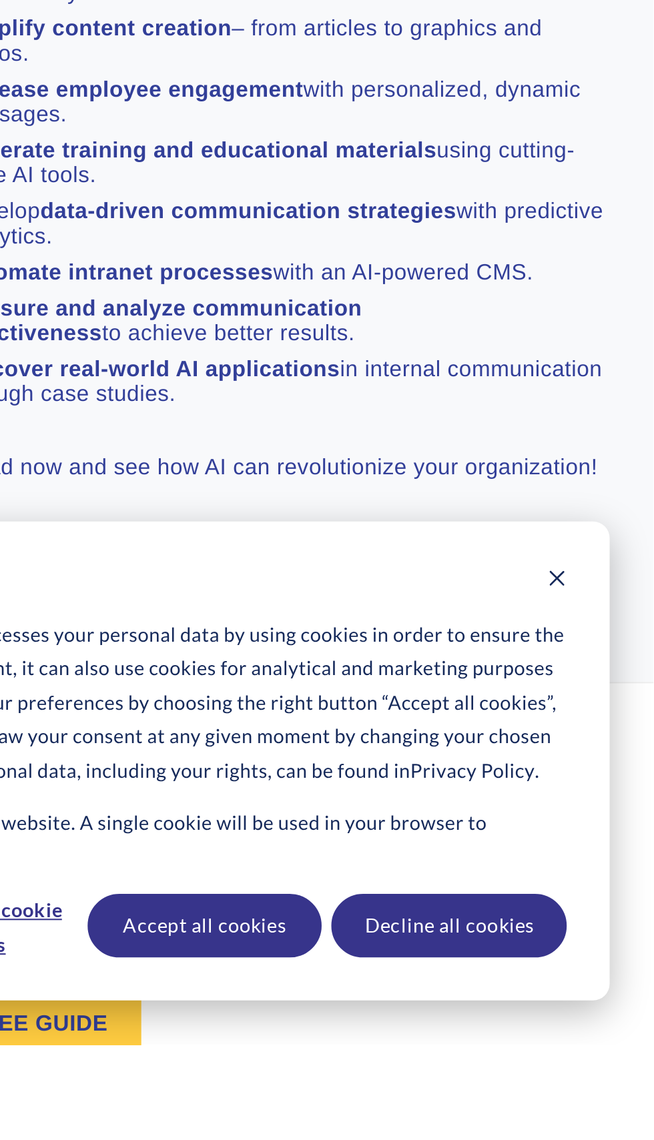
scroll to position [872, 0]
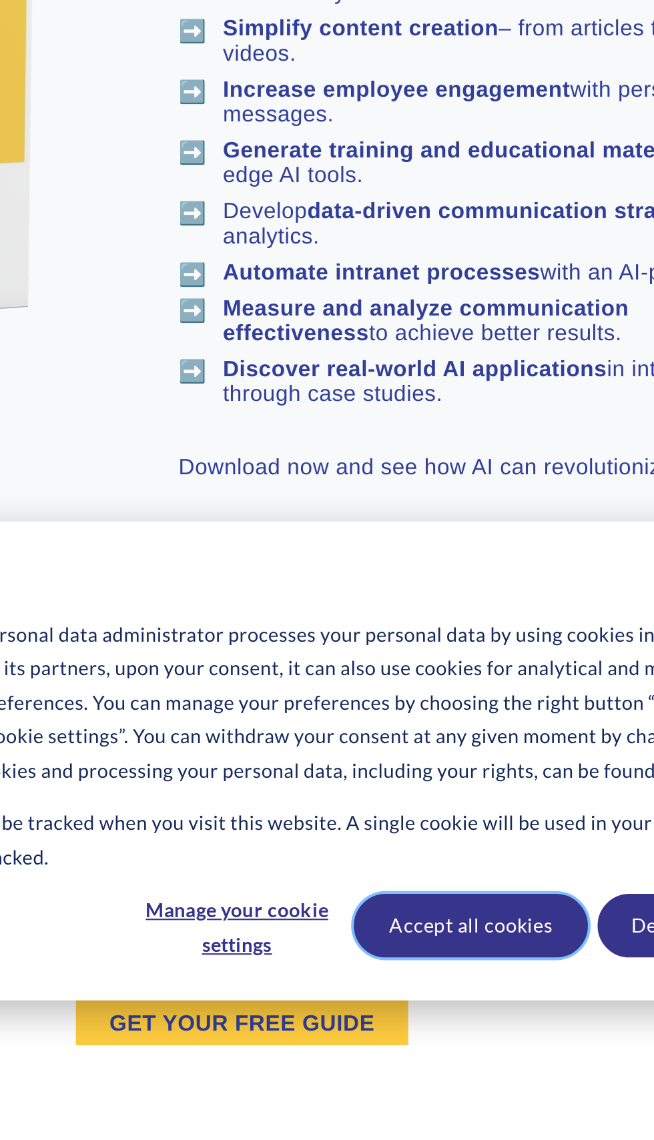
click at [443, 1098] on button "Accept all cookies" at bounding box center [437, 1082] width 113 height 31
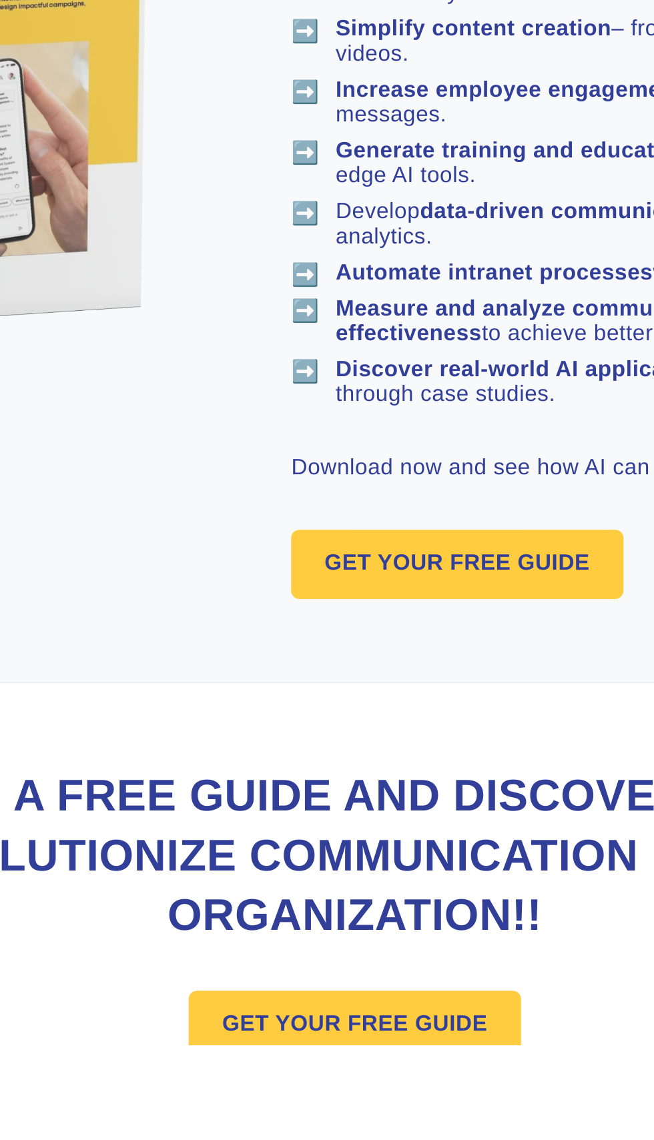
click at [363, 1133] on link "GET YOUR FREE GUIDE" at bounding box center [327, 1130] width 160 height 33
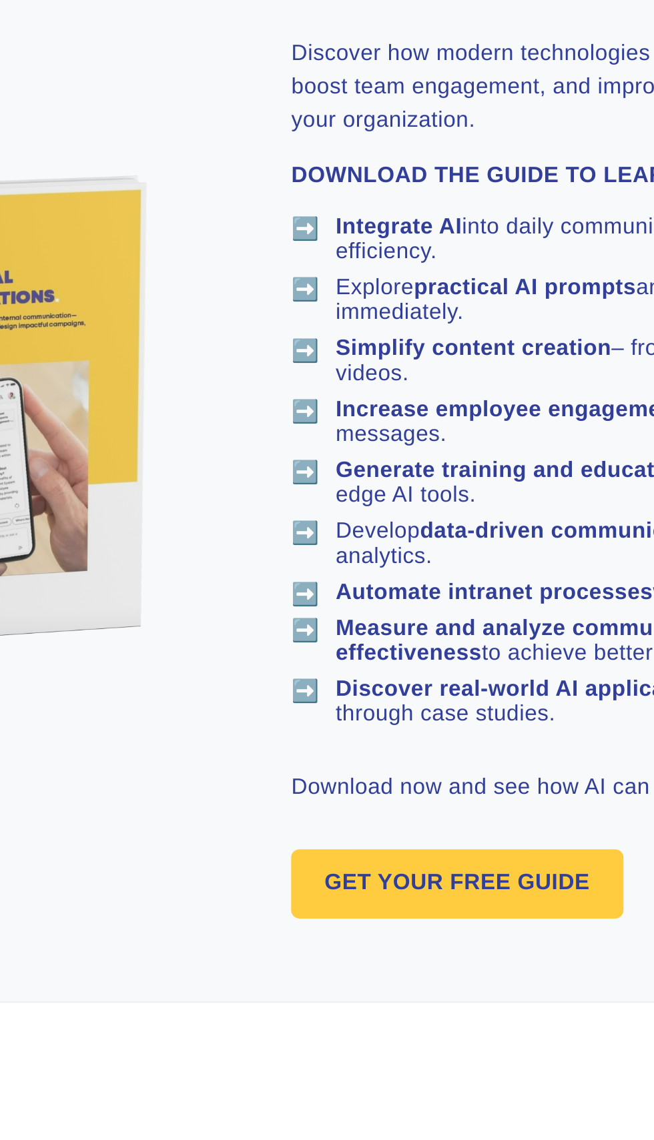
scroll to position [872, 0]
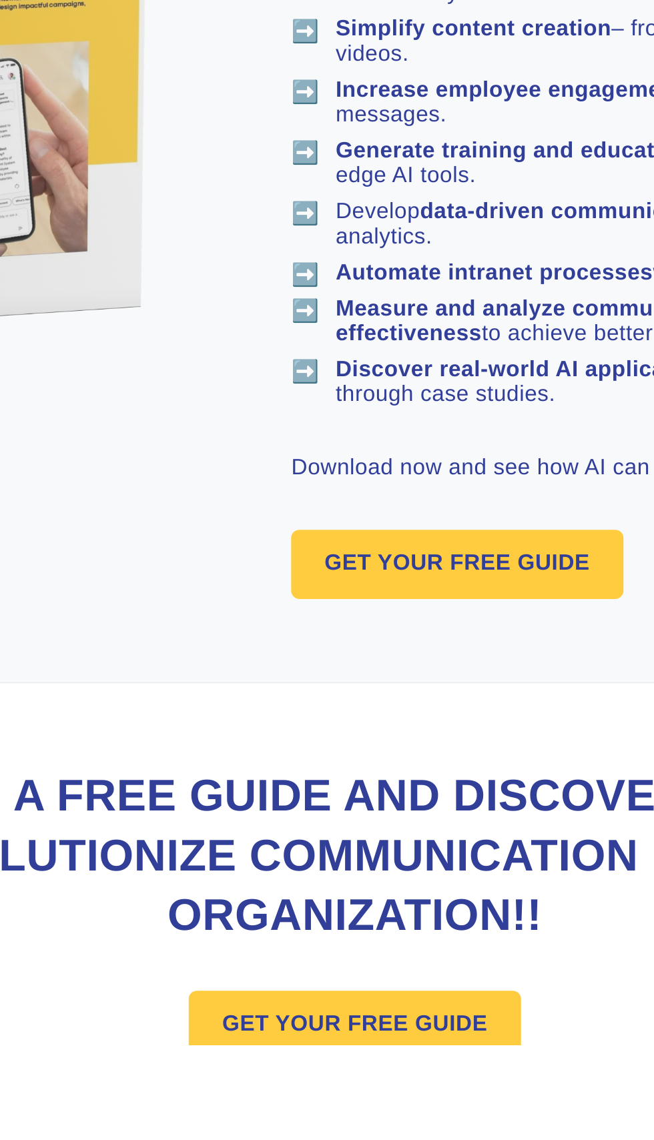
click at [330, 1134] on link "GET YOUR FREE GUIDE" at bounding box center [327, 1130] width 160 height 33
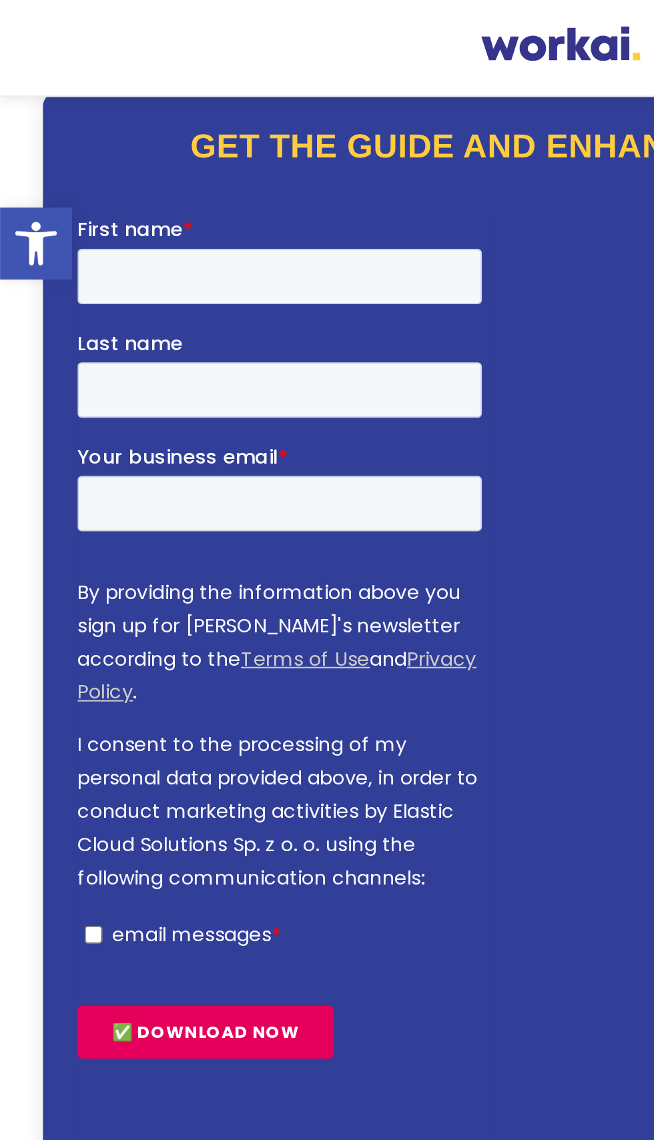
scroll to position [0, 0]
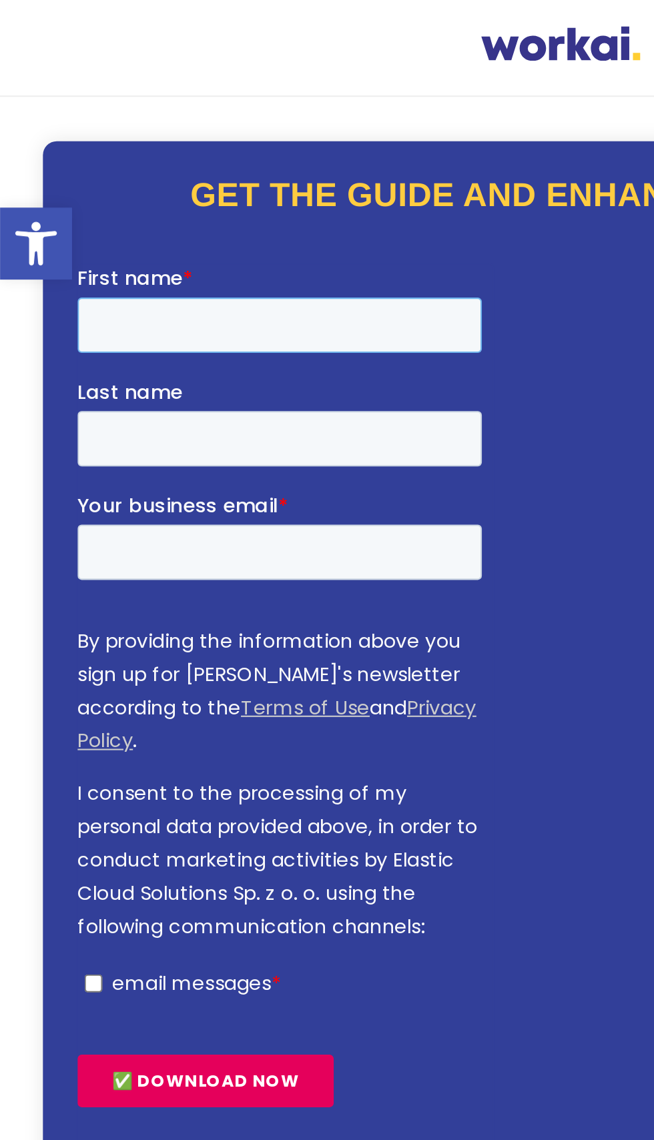
click at [168, 295] on input "First name *" at bounding box center [174, 294] width 195 height 27
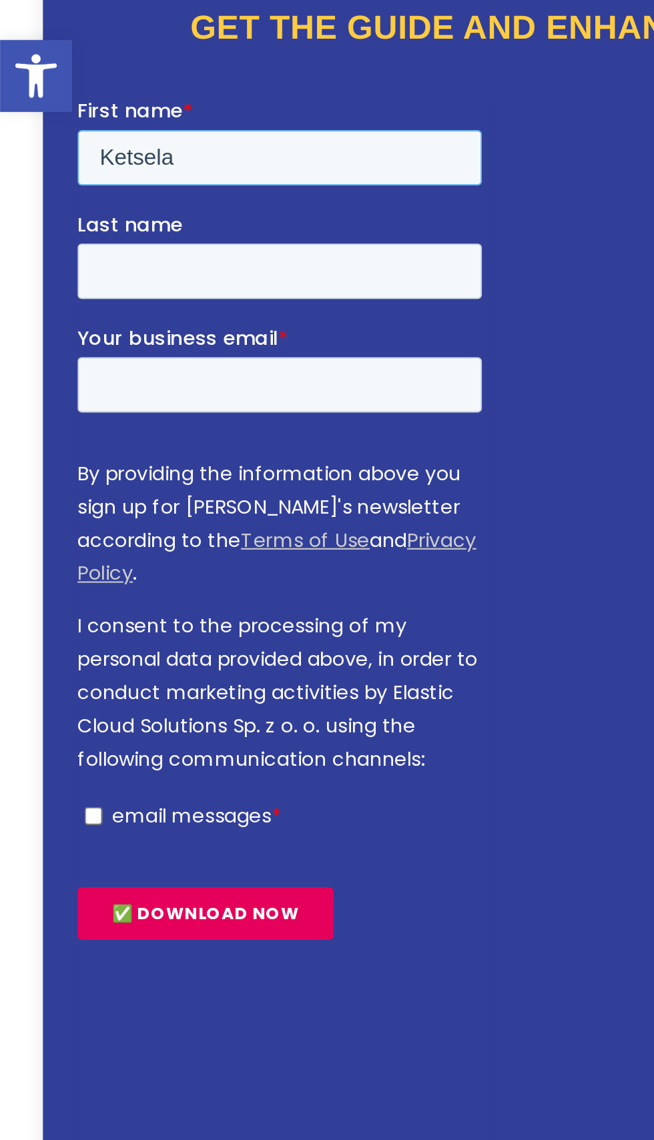
type input "Ketsela"
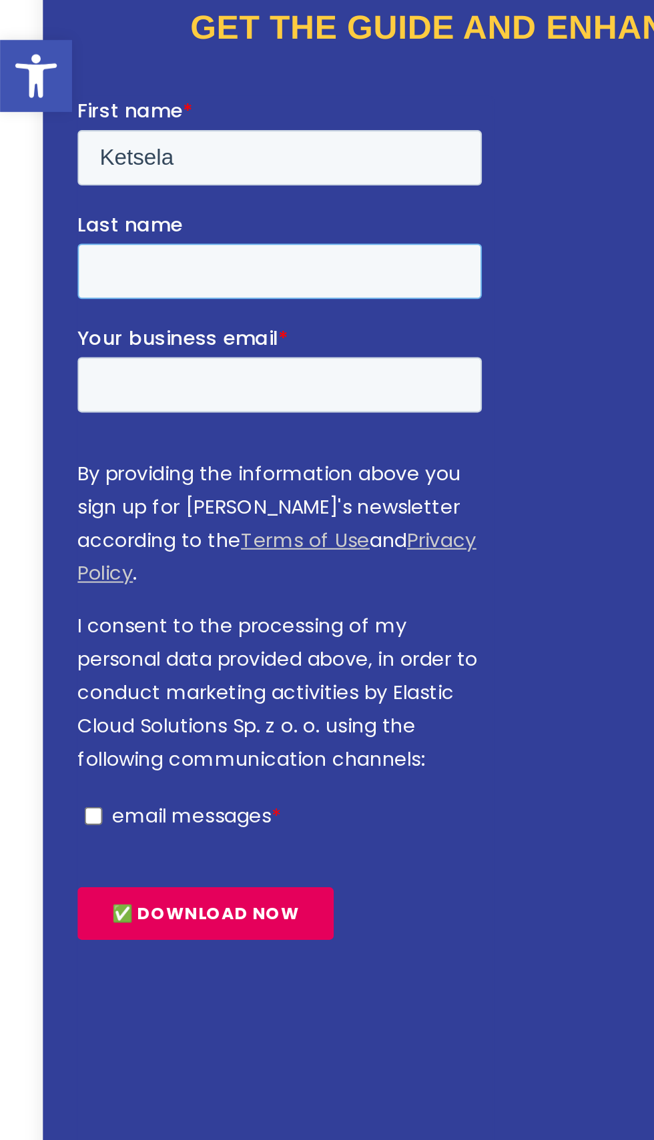
click at [176, 184] on input "Last name" at bounding box center [174, 180] width 195 height 27
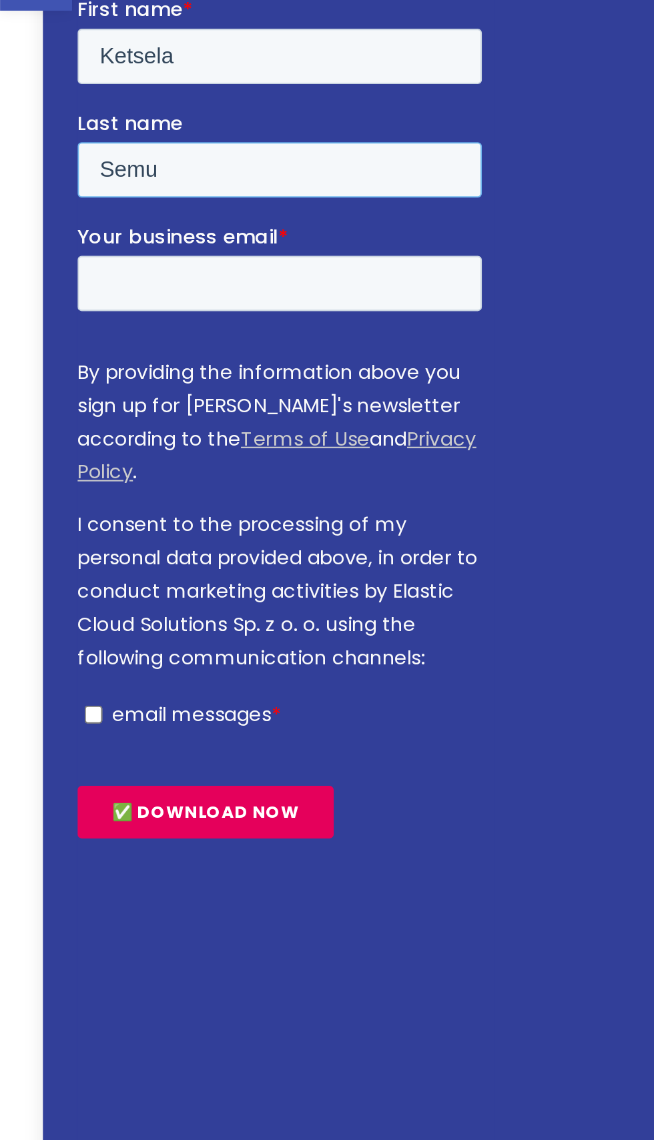
type input "Semu"
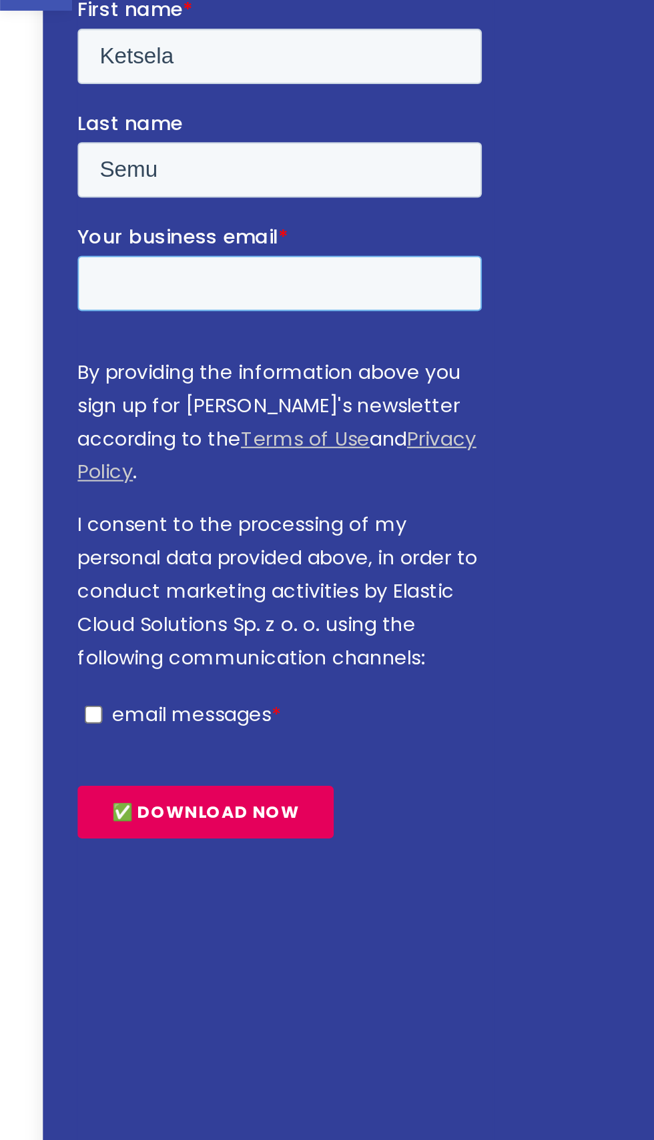
click at [145, 131] on input "Your business email *" at bounding box center [174, 135] width 195 height 27
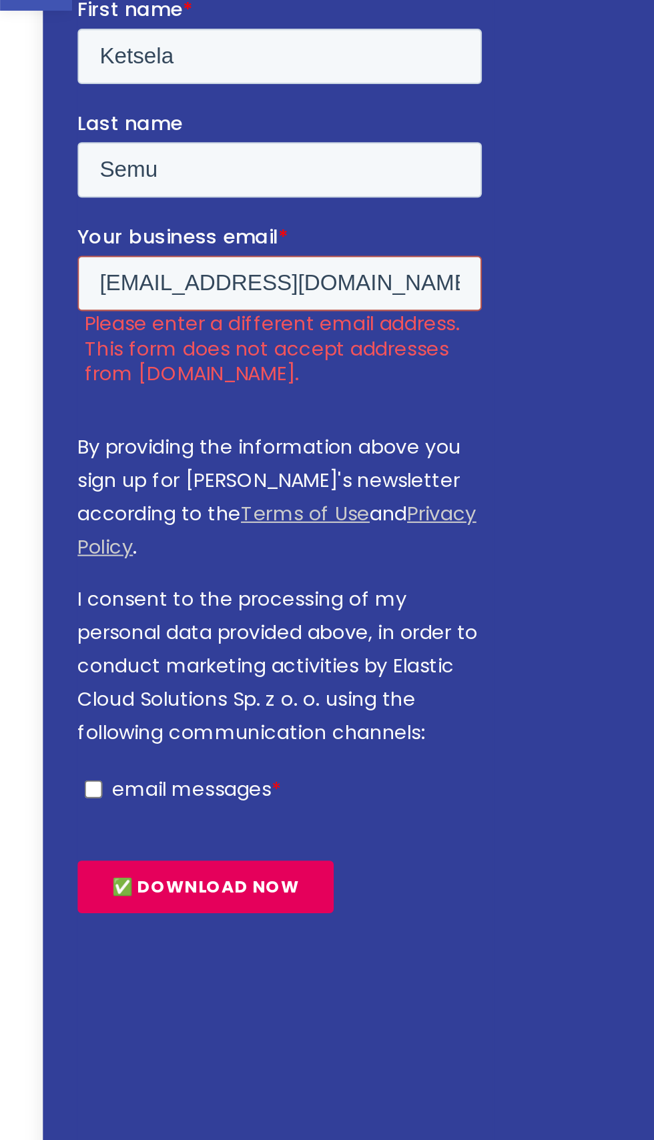
click at [237, 132] on input "ketselasemu@gmail.com" at bounding box center [174, 135] width 195 height 27
click at [153, 137] on input "ketselasemu@gmail.com" at bounding box center [174, 135] width 195 height 27
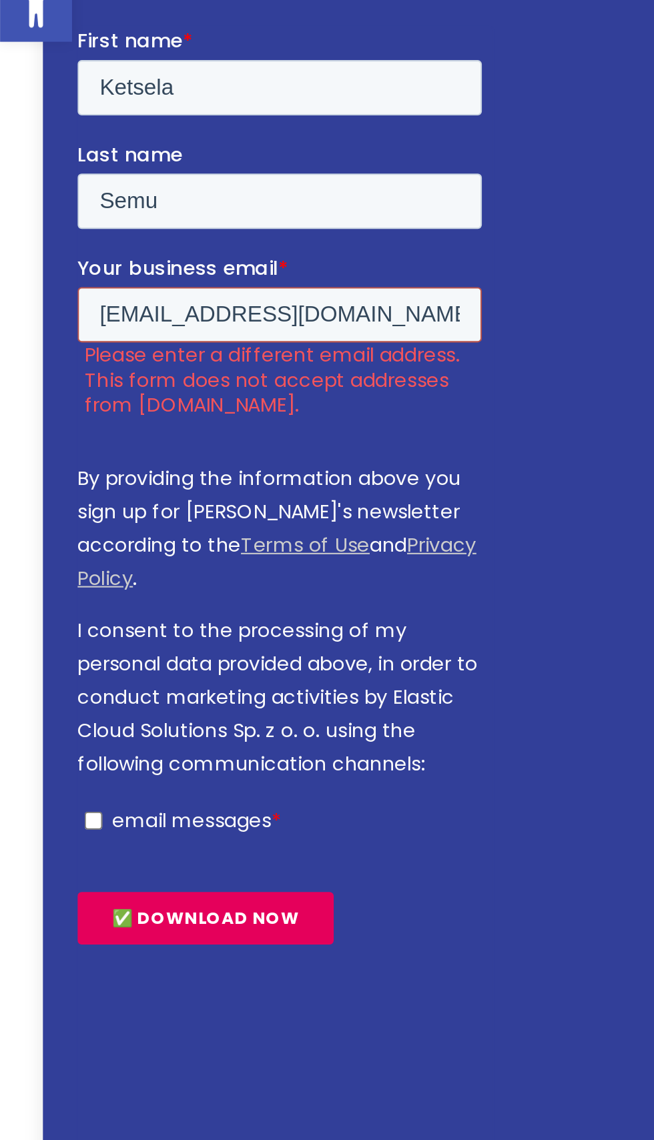
click at [189, 162] on input "ketselasemu@gmail.com" at bounding box center [174, 165] width 195 height 27
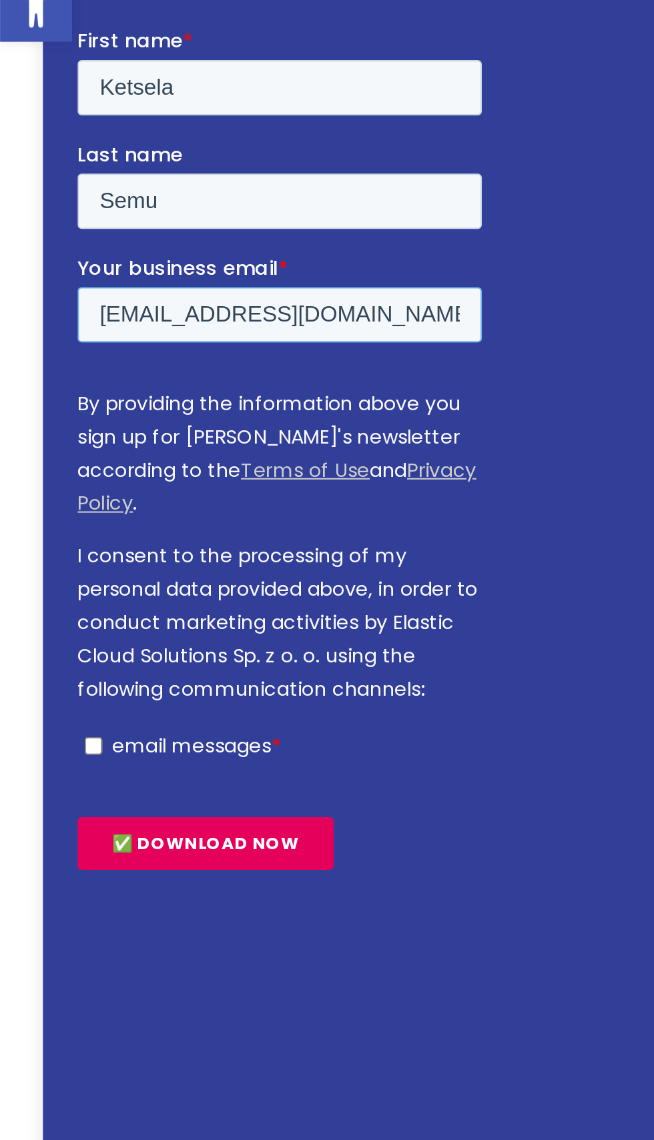
type input "ketselasemu@workai.com"
click at [77, 407] on input "✅ DOWNLOAD NOW" at bounding box center [138, 419] width 123 height 25
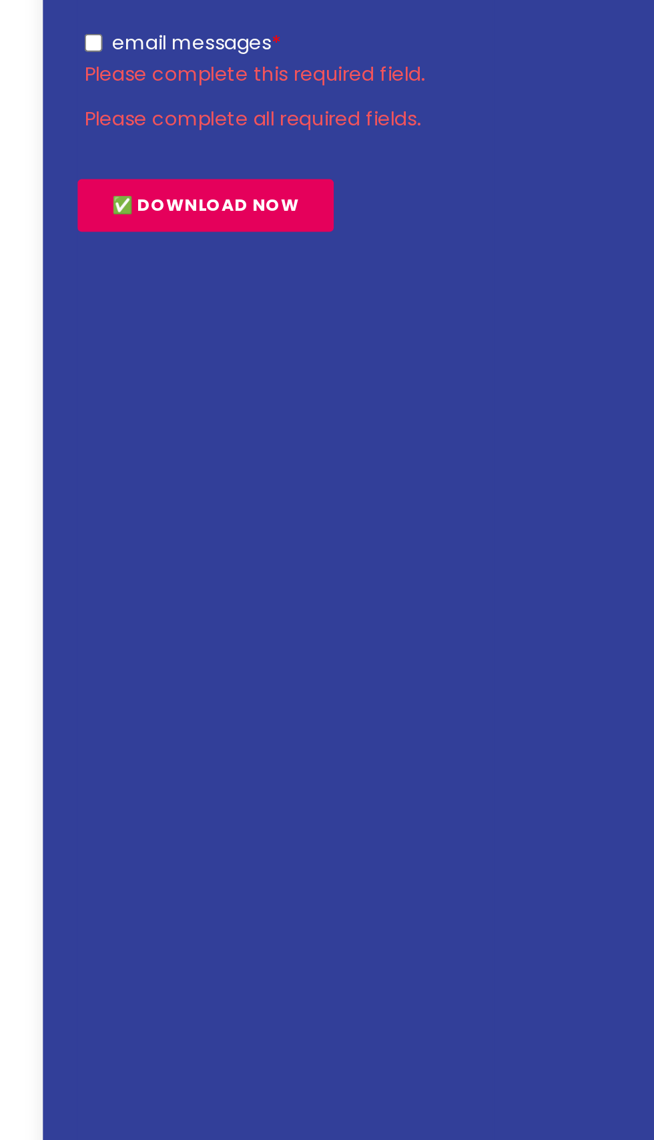
checkbox input "true"
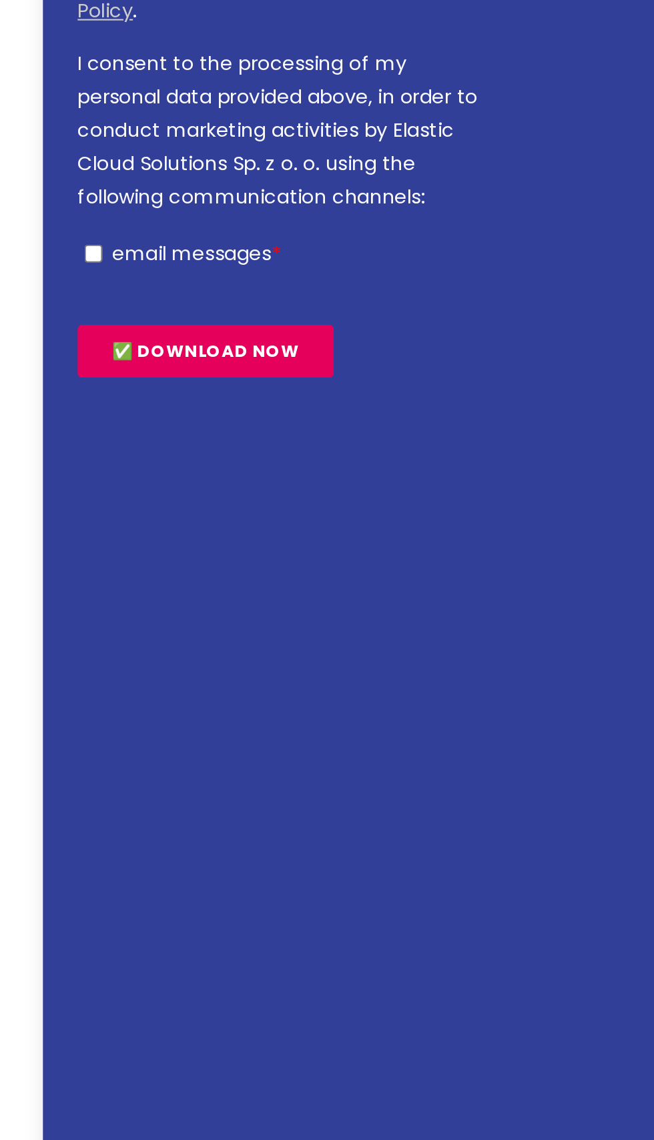
scroll to position [872, 0]
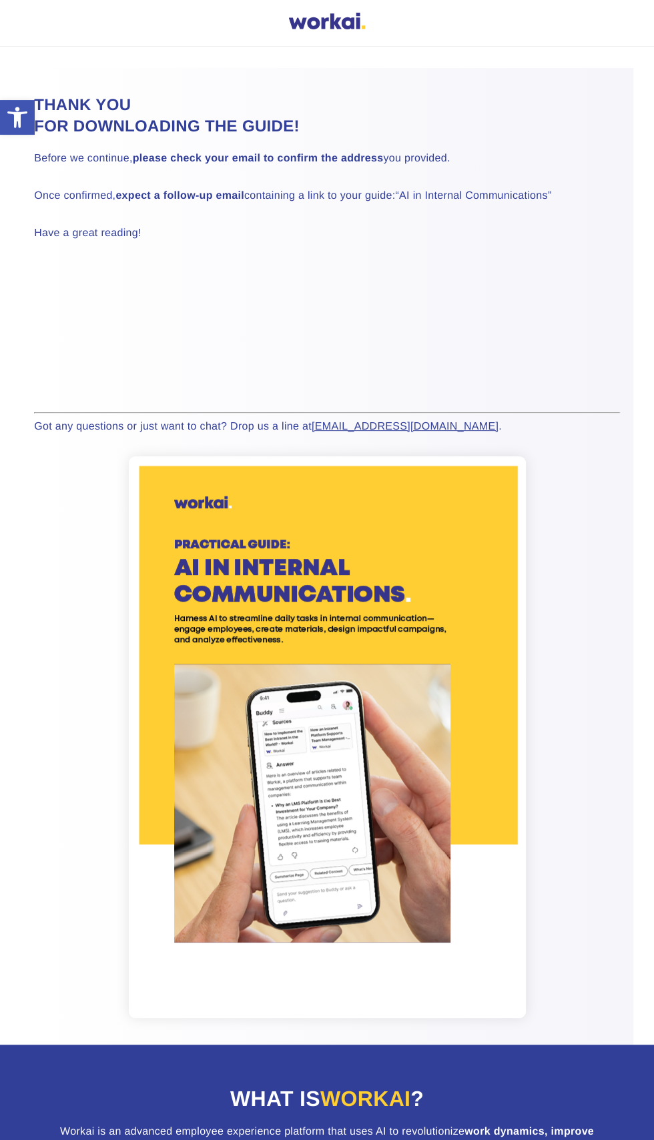
scroll to position [71, 0]
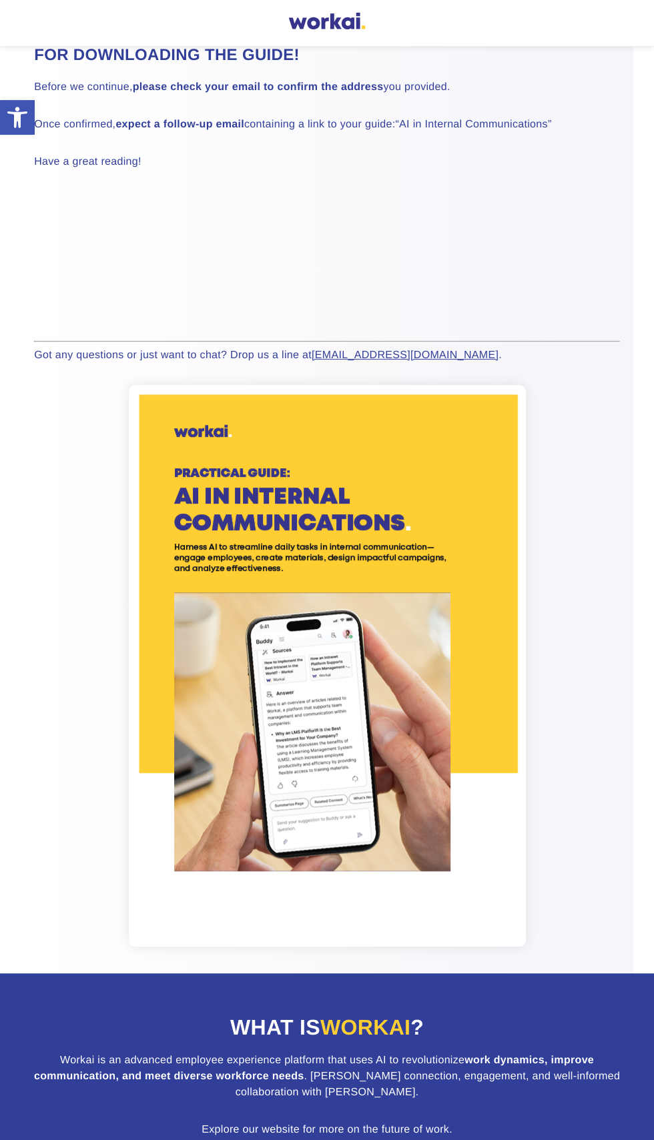
click at [359, 1040] on h2 "What is Workai ?" at bounding box center [327, 1027] width 612 height 29
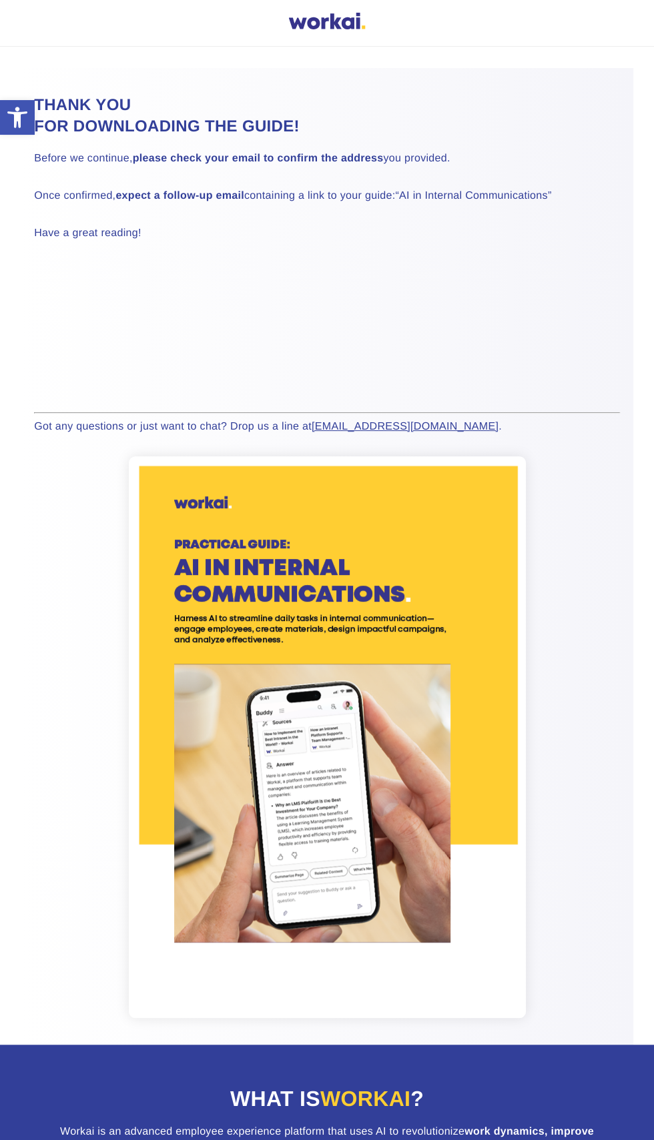
scroll to position [0, 0]
